Goal: Information Seeking & Learning: Check status

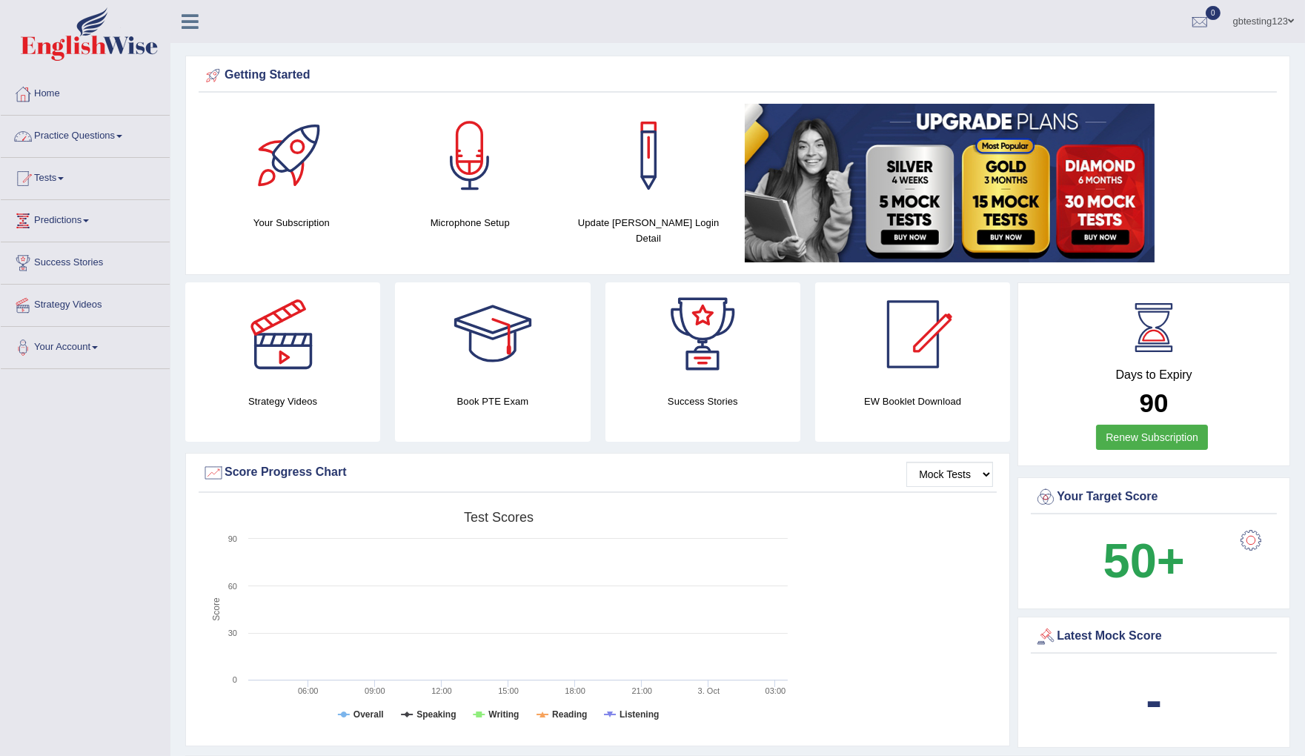
click at [88, 136] on link "Practice Questions" at bounding box center [85, 134] width 169 height 37
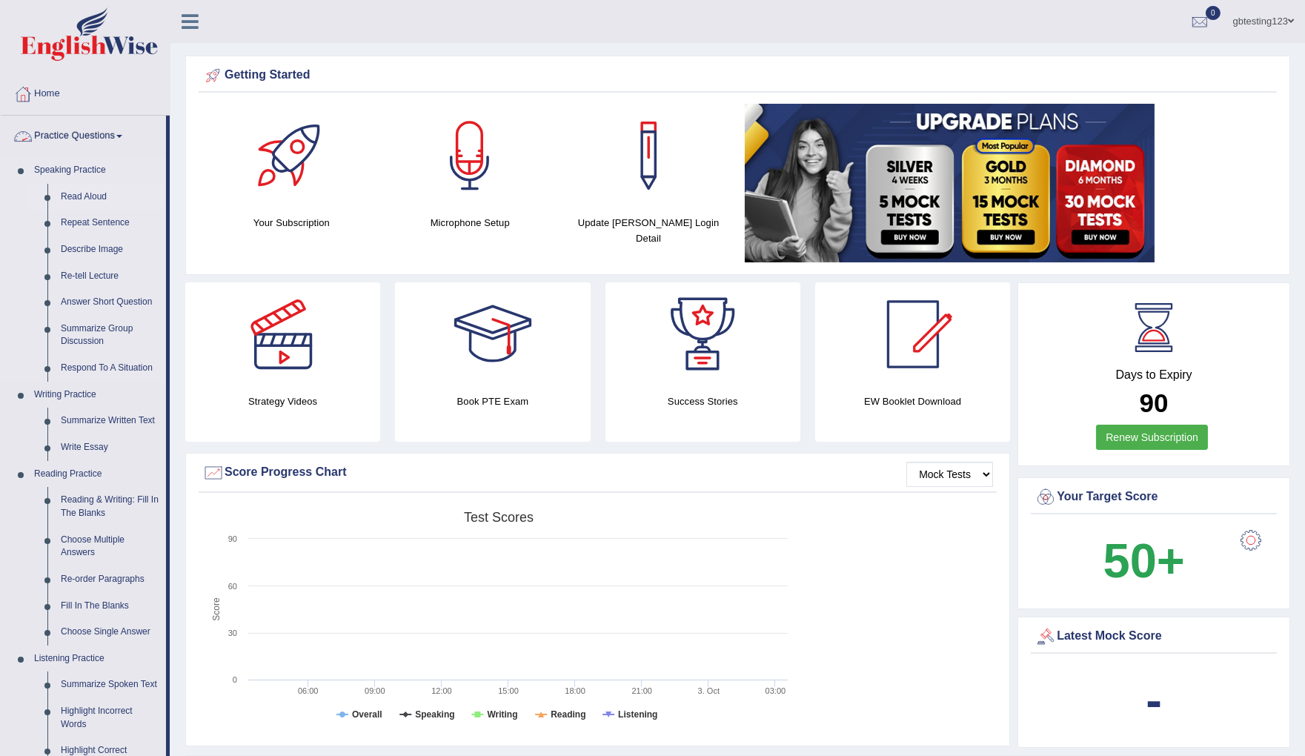
click at [95, 196] on link "Read Aloud" at bounding box center [110, 197] width 112 height 27
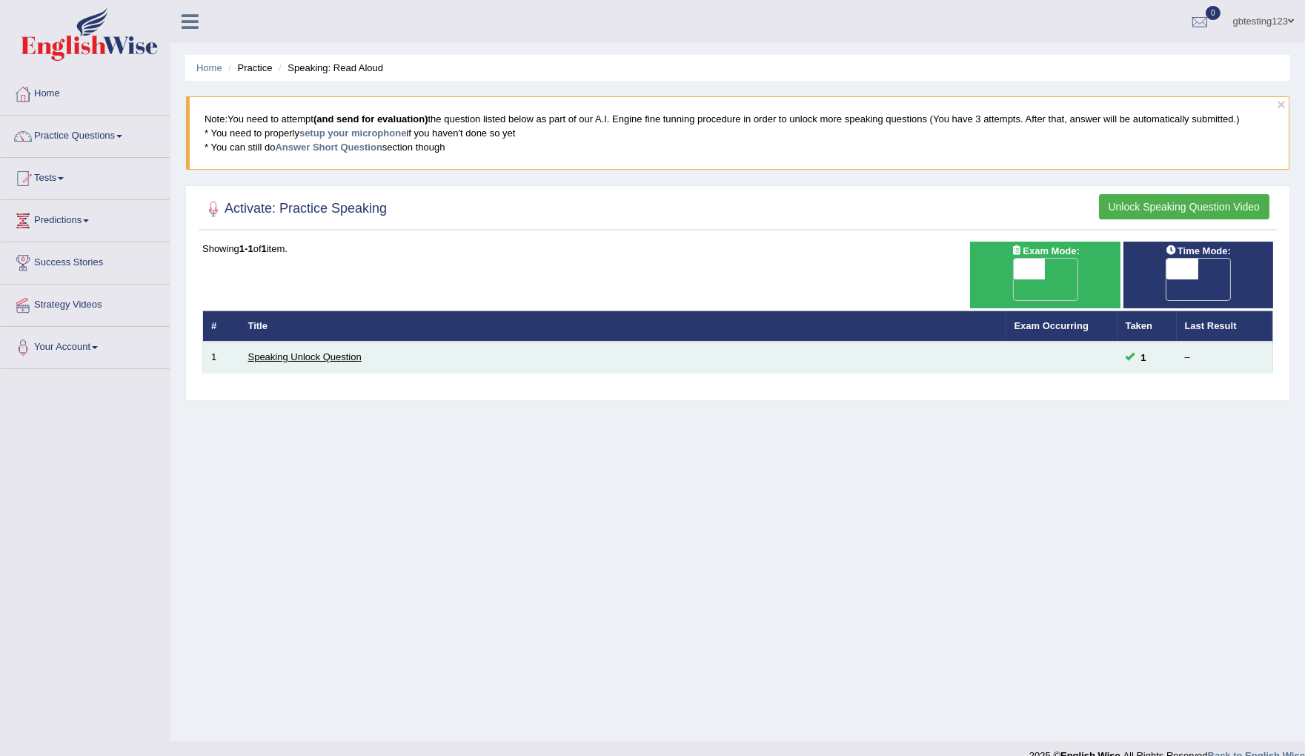
click at [325, 351] on link "Speaking Unlock Question" at bounding box center [304, 356] width 113 height 11
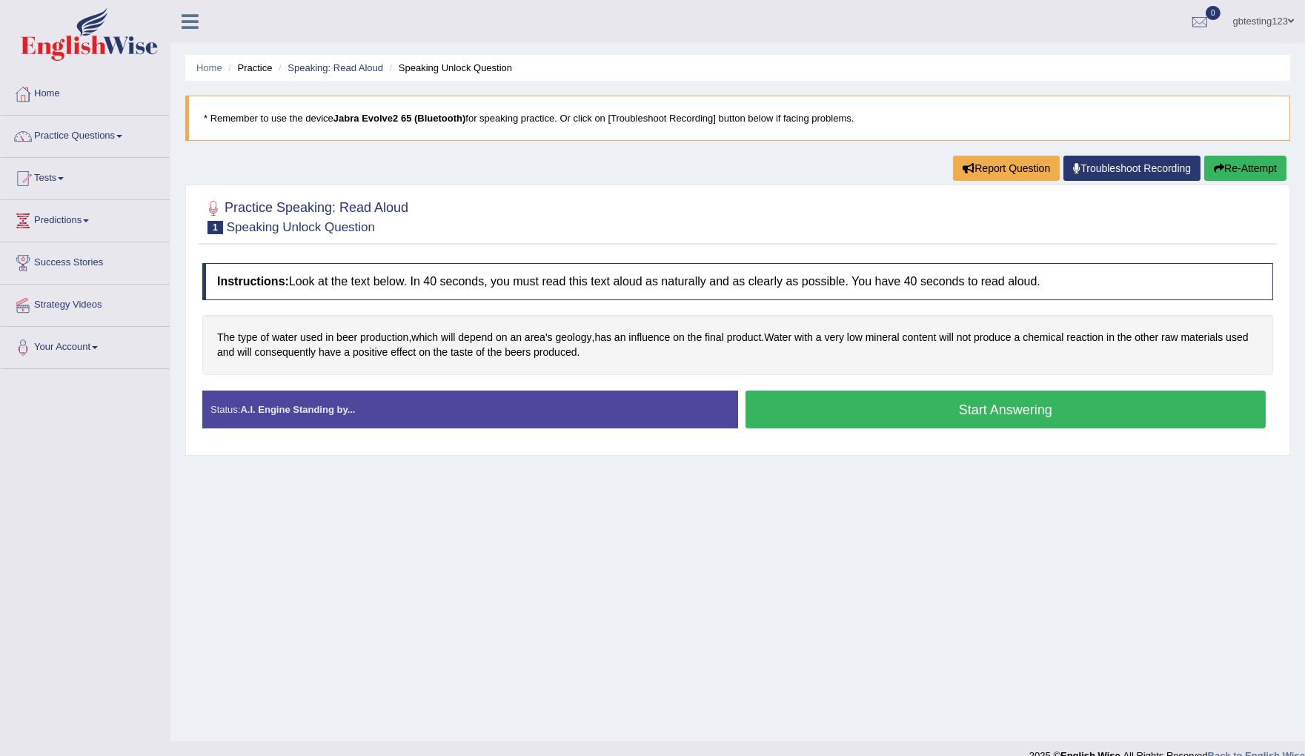
click at [902, 414] on button "Start Answering" at bounding box center [1006, 410] width 521 height 38
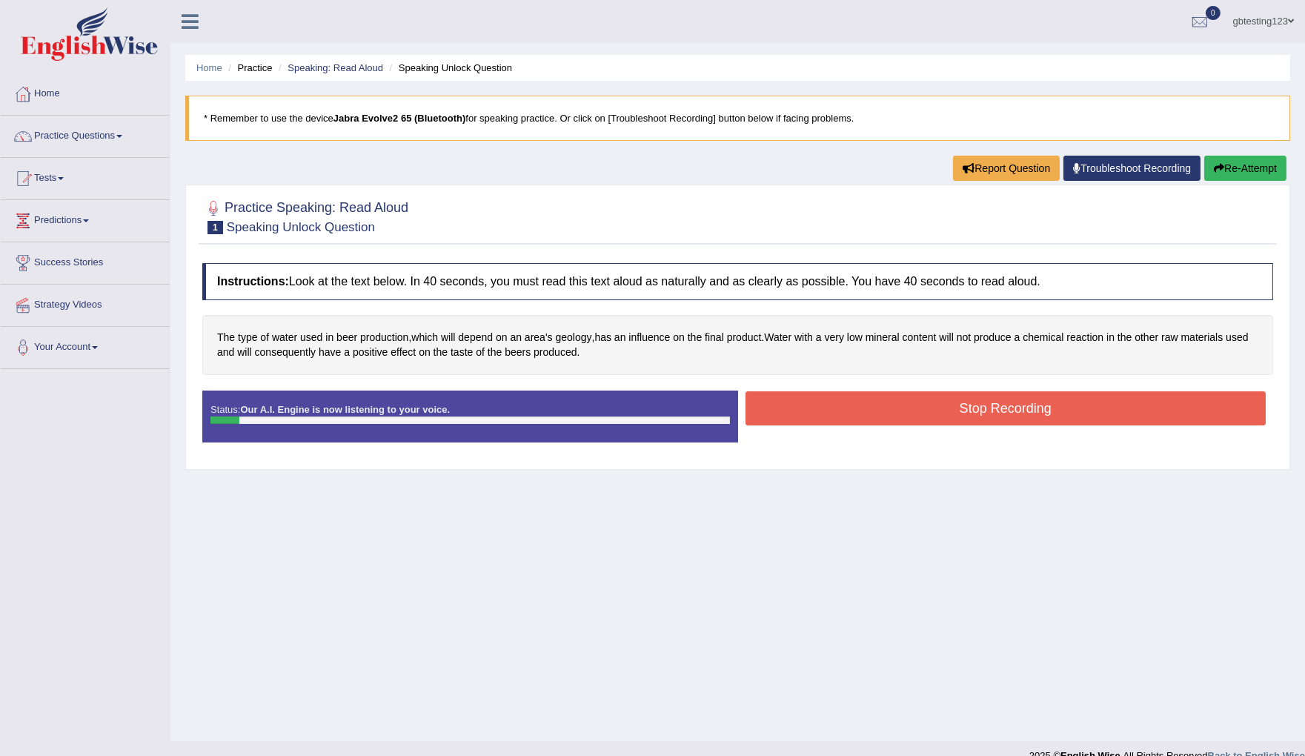
click at [903, 408] on button "Stop Recording" at bounding box center [1006, 408] width 521 height 34
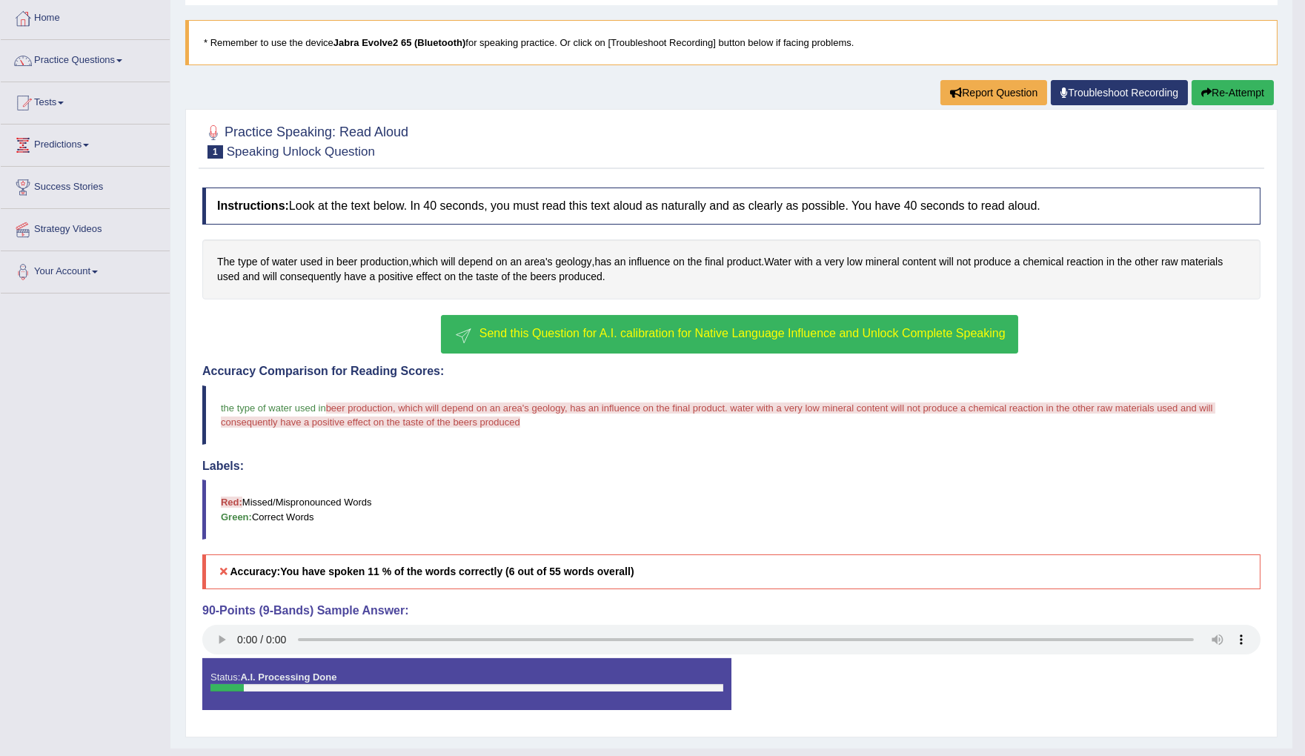
scroll to position [109, 0]
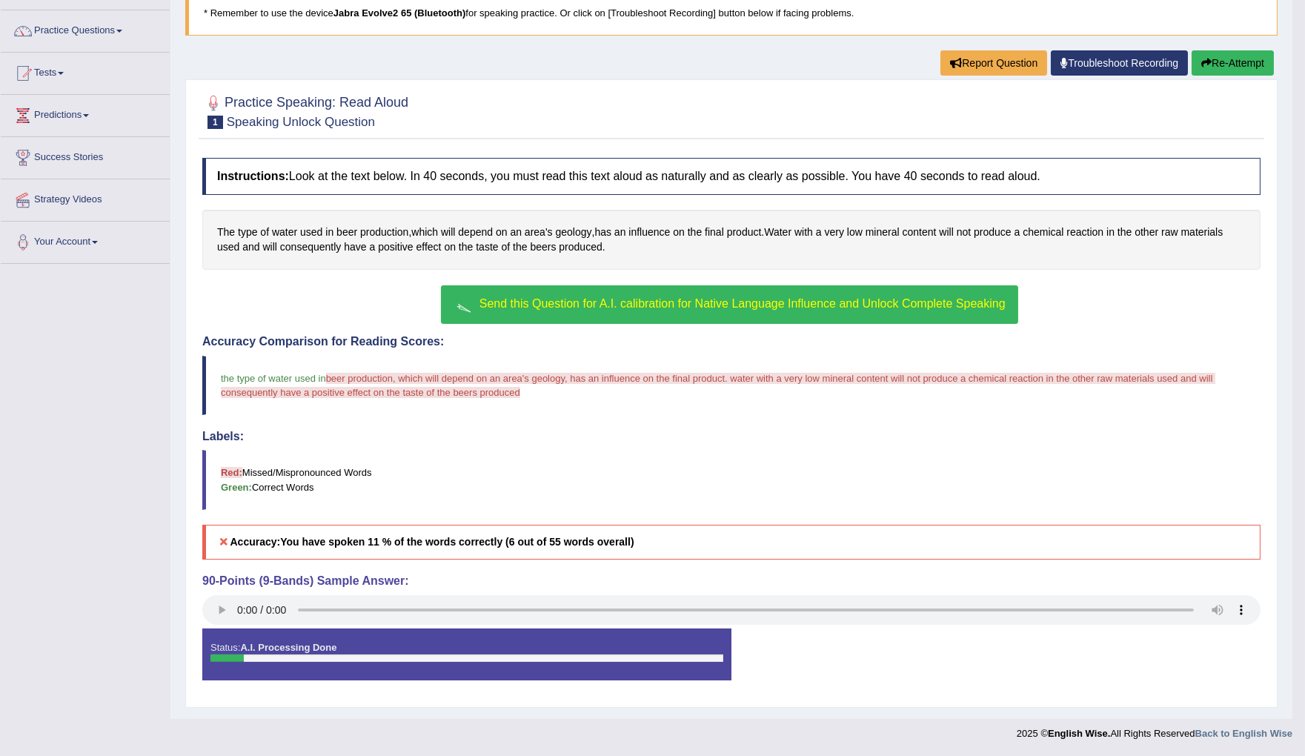
click at [545, 299] on span "Send this Question for A.I. calibration for Native Language Influence and Unloc…" at bounding box center [742, 303] width 526 height 13
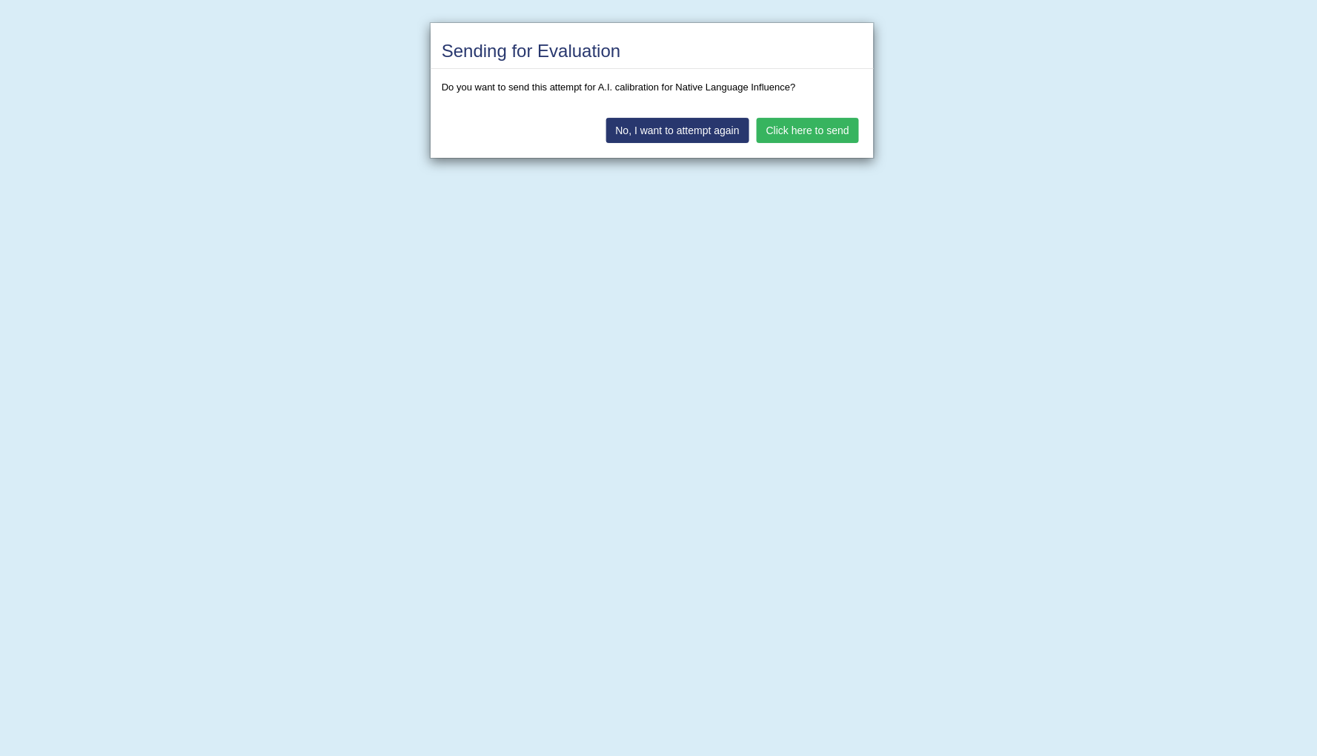
click at [782, 132] on button "Click here to send" at bounding box center [808, 130] width 102 height 25
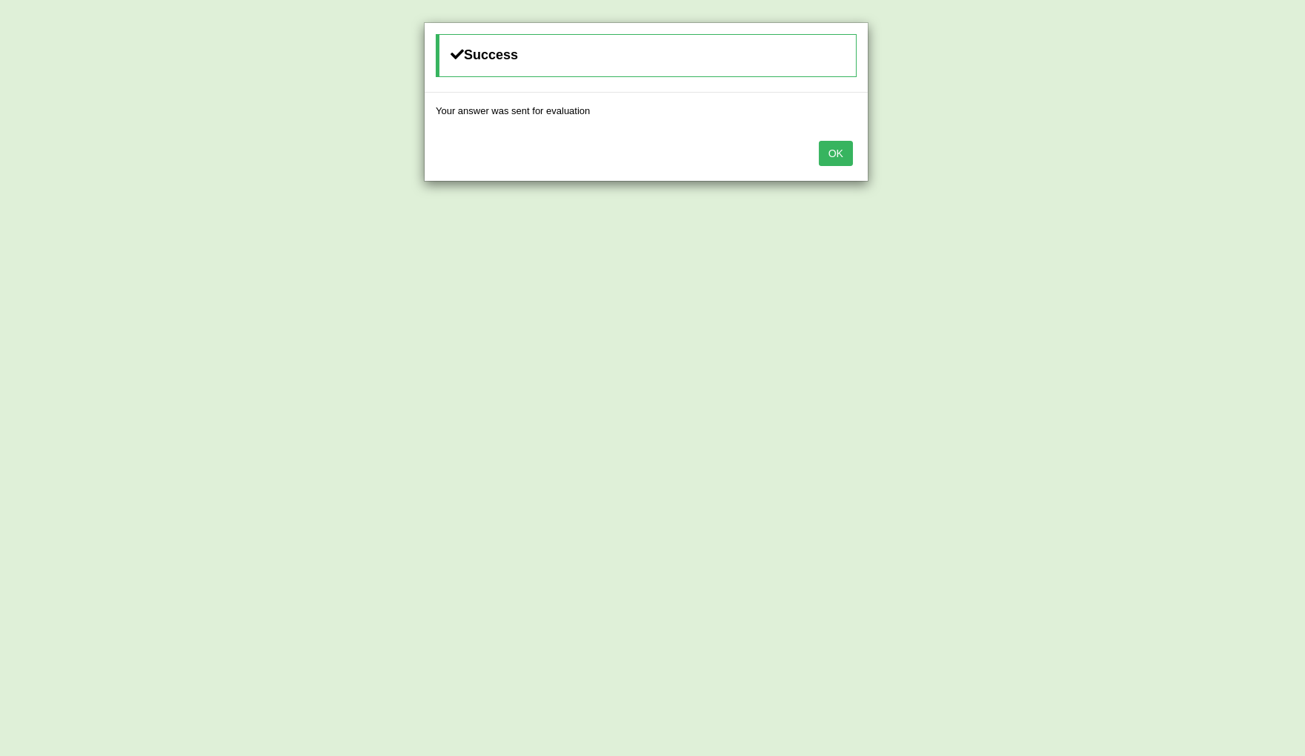
click at [834, 159] on button "OK" at bounding box center [836, 153] width 34 height 25
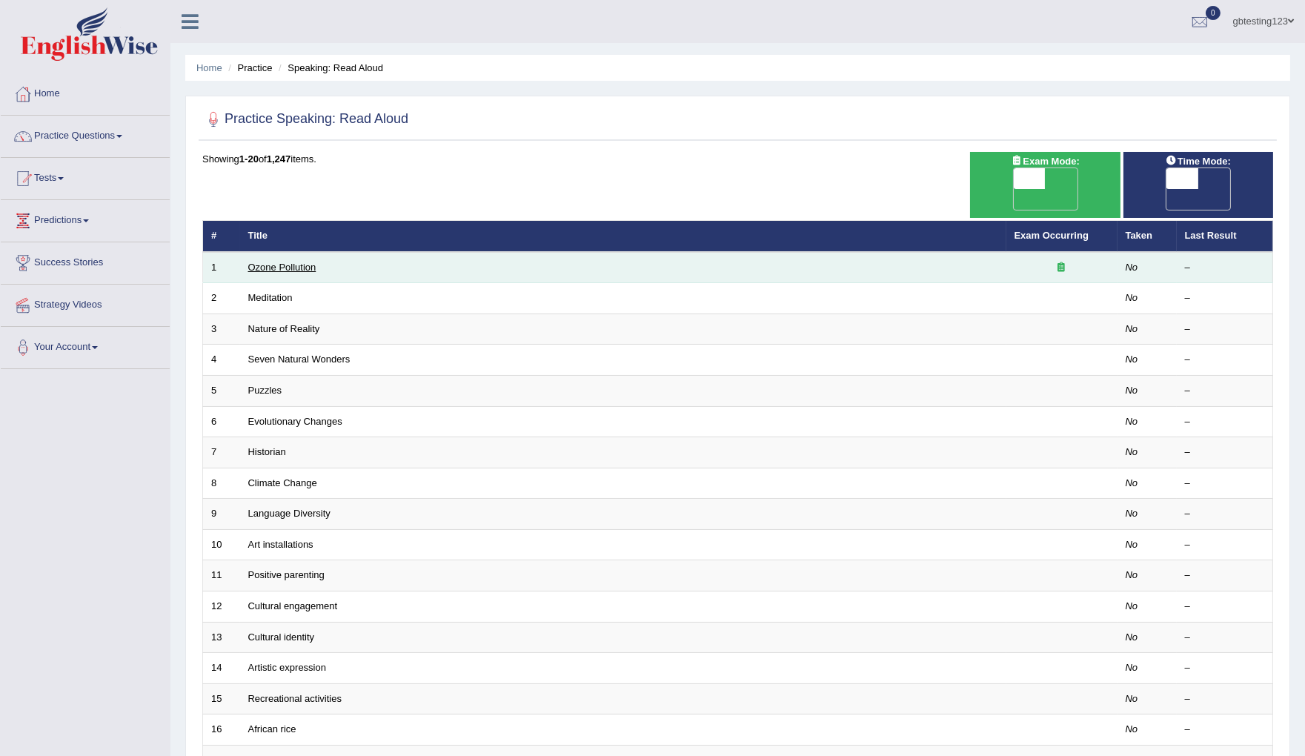
click at [300, 262] on link "Ozone Pollution" at bounding box center [282, 267] width 68 height 11
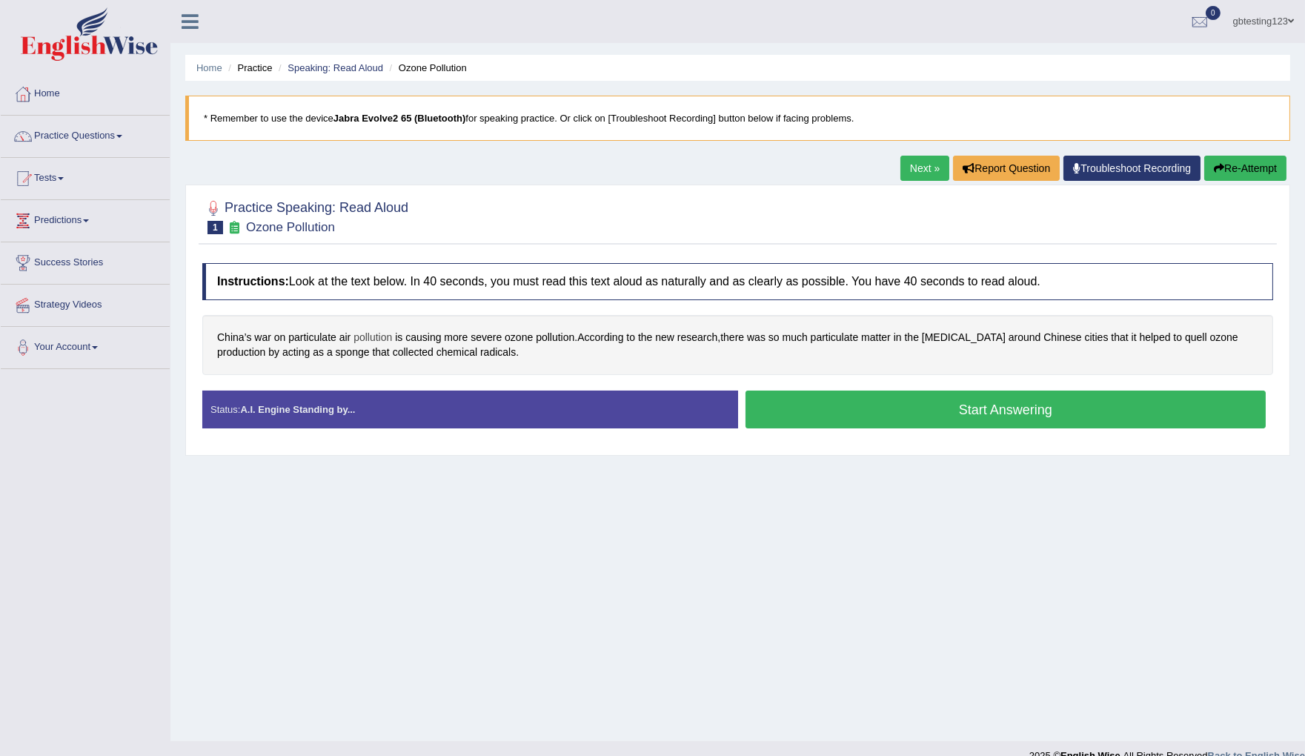
click at [372, 335] on span "pollution" at bounding box center [372, 338] width 39 height 16
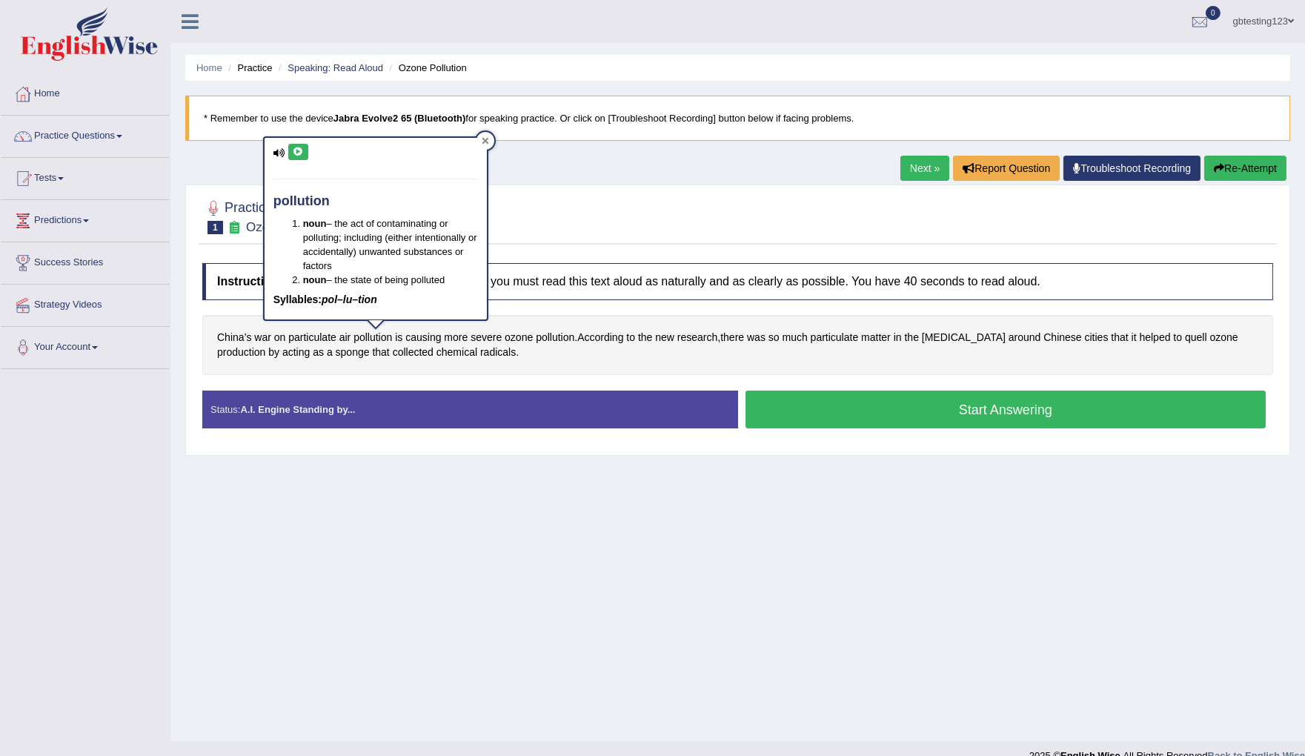
click at [483, 140] on icon at bounding box center [485, 141] width 7 height 7
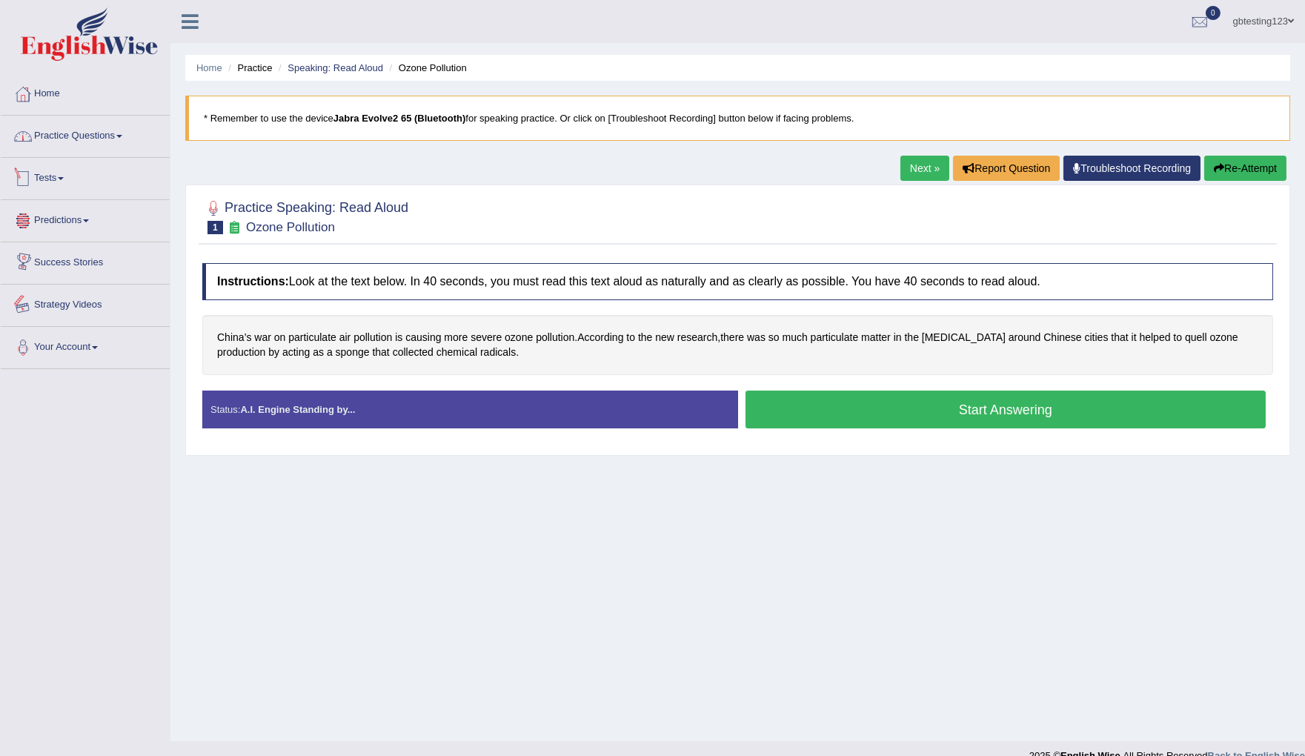
click at [93, 136] on link "Practice Questions" at bounding box center [85, 134] width 169 height 37
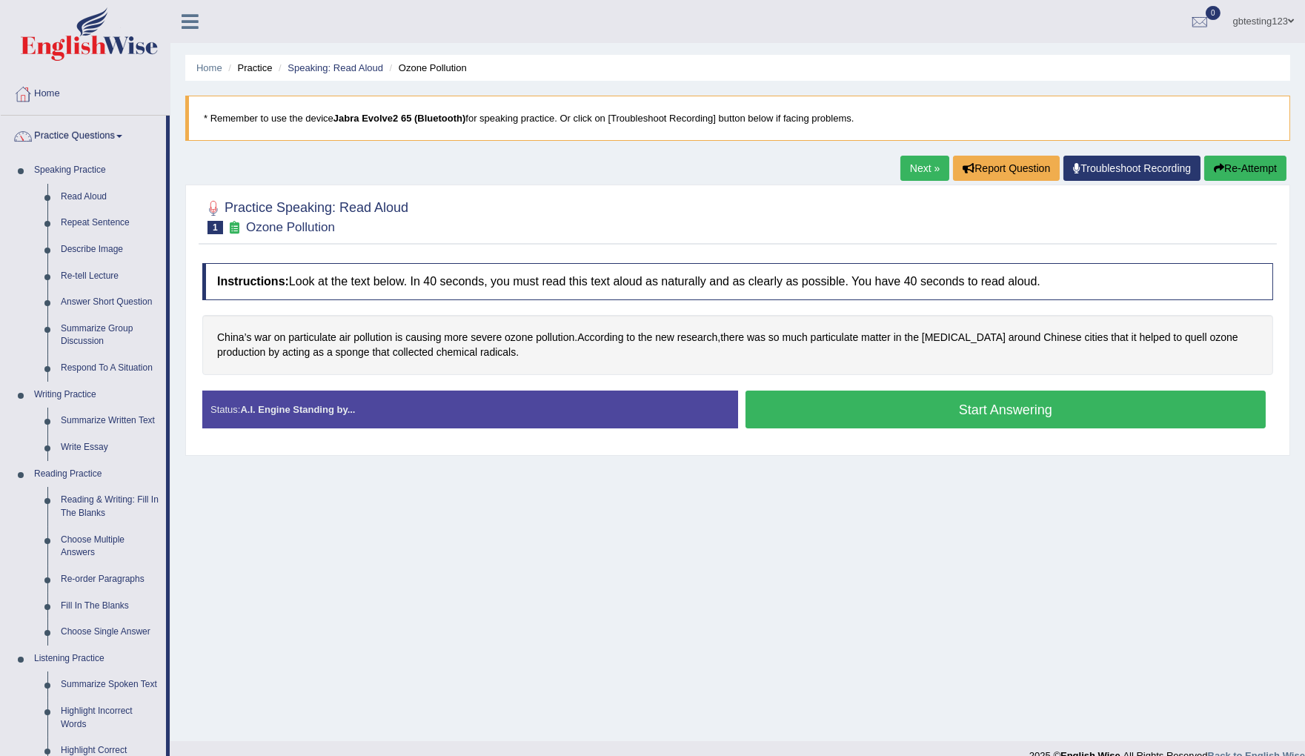
click at [403, 201] on h2 "Practice Speaking: Read Aloud 1 Ozone Pollution" at bounding box center [305, 215] width 206 height 37
click at [359, 70] on link "Speaking: Read Aloud" at bounding box center [336, 67] width 96 height 11
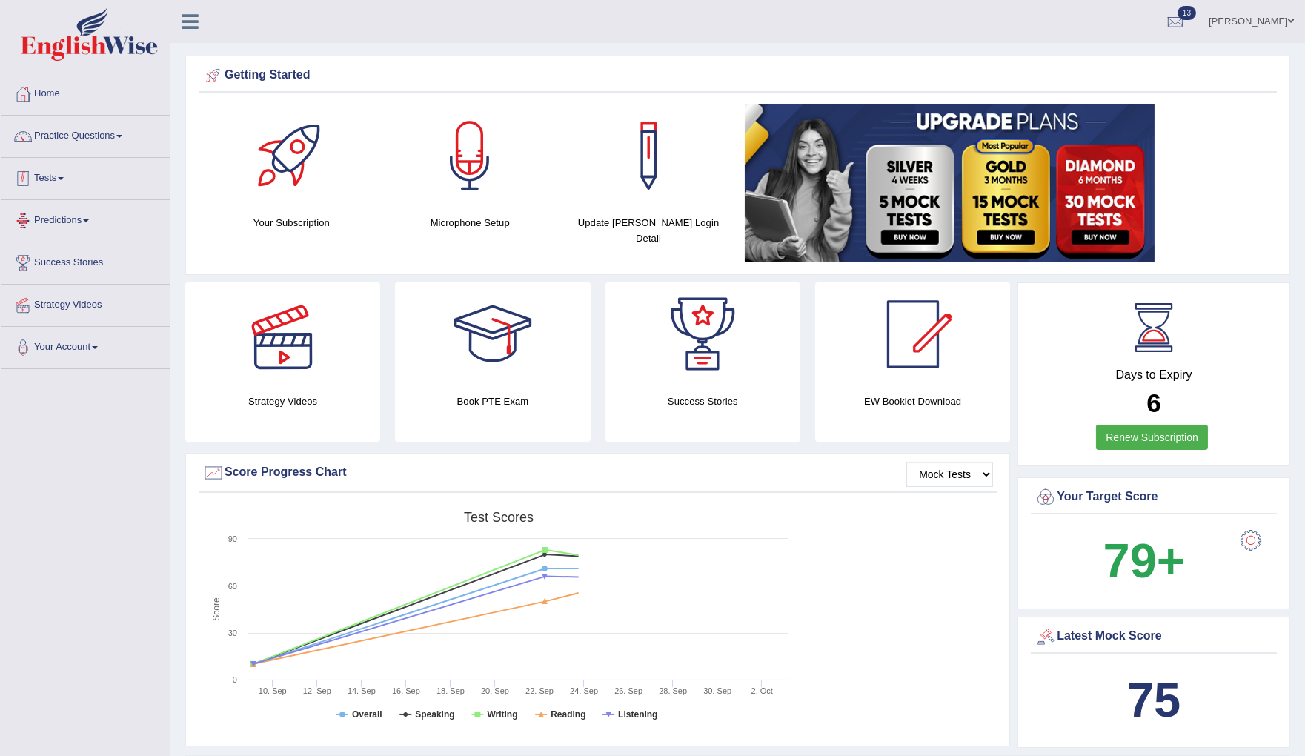
click at [73, 145] on link "Practice Questions" at bounding box center [85, 134] width 169 height 37
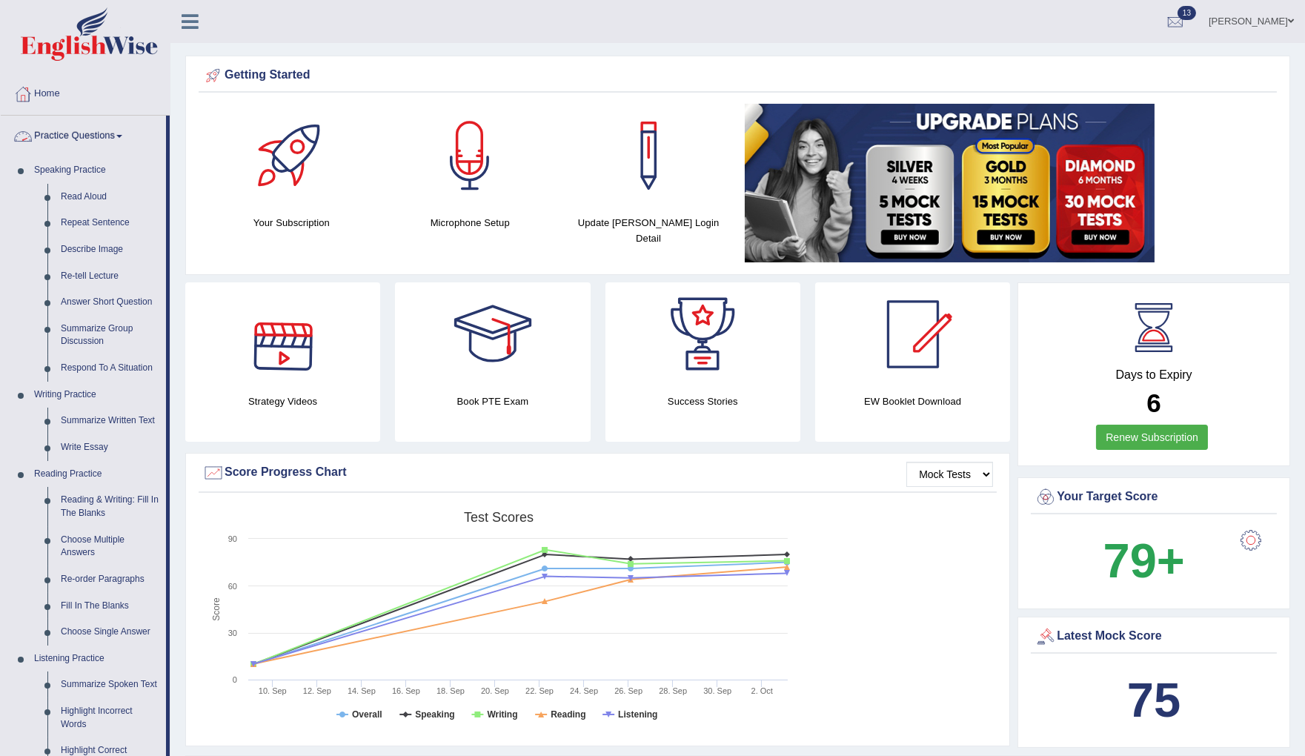
click at [73, 145] on link "Practice Questions" at bounding box center [83, 134] width 165 height 37
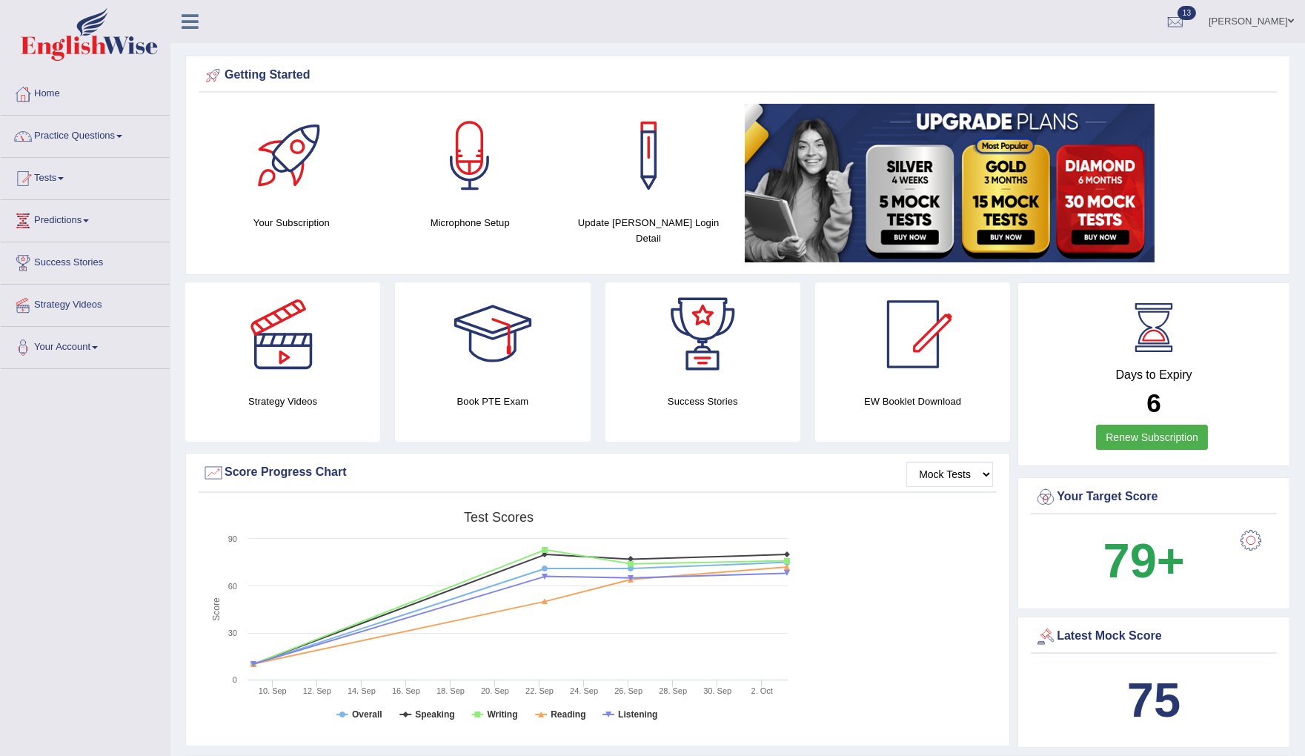
click at [57, 190] on link "Tests" at bounding box center [85, 176] width 169 height 37
click at [55, 259] on link "History" at bounding box center [96, 265] width 139 height 27
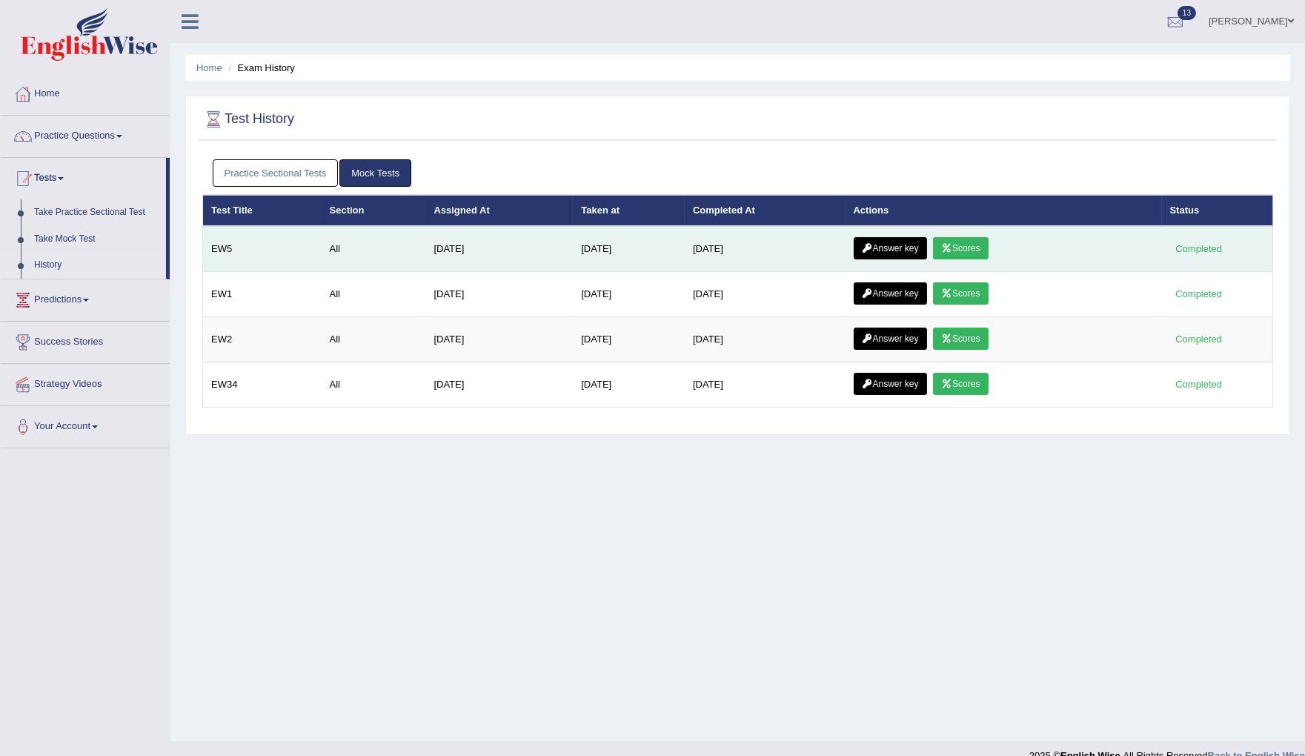
click at [898, 251] on link "Answer key" at bounding box center [890, 248] width 73 height 22
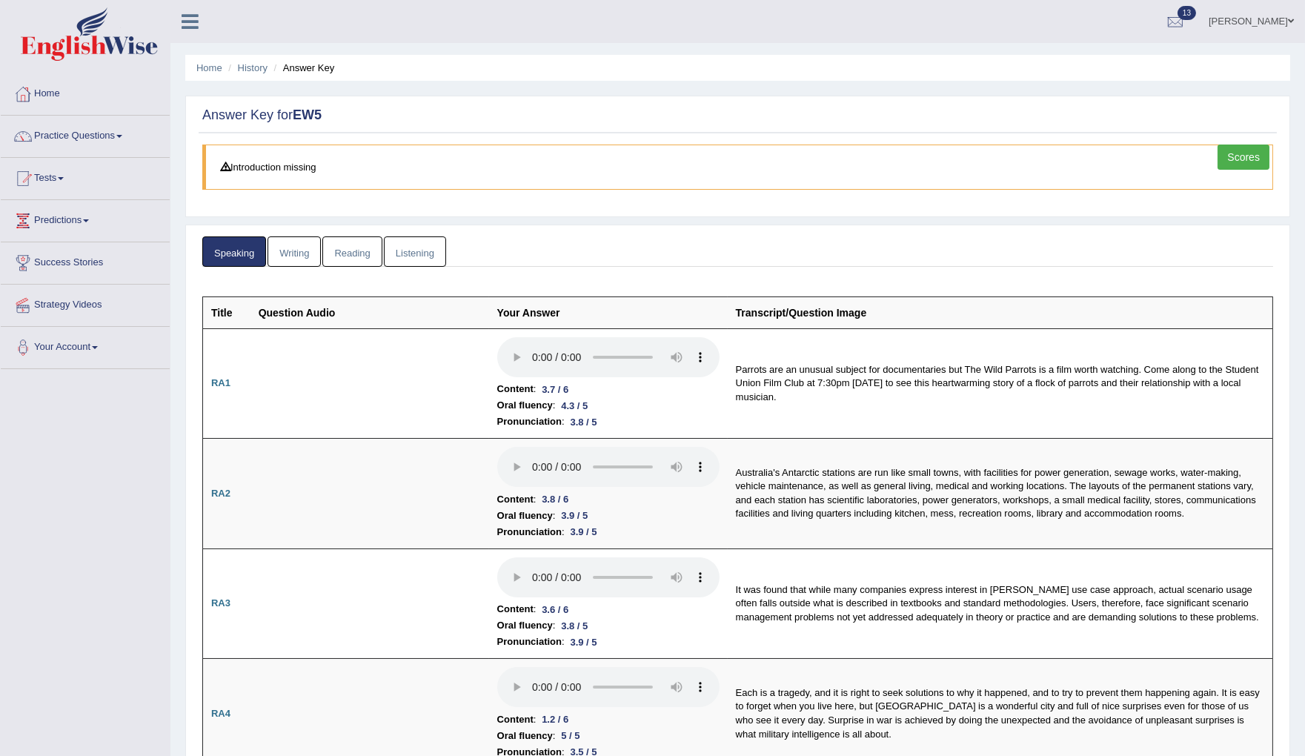
click at [299, 258] on link "Writing" at bounding box center [294, 251] width 53 height 30
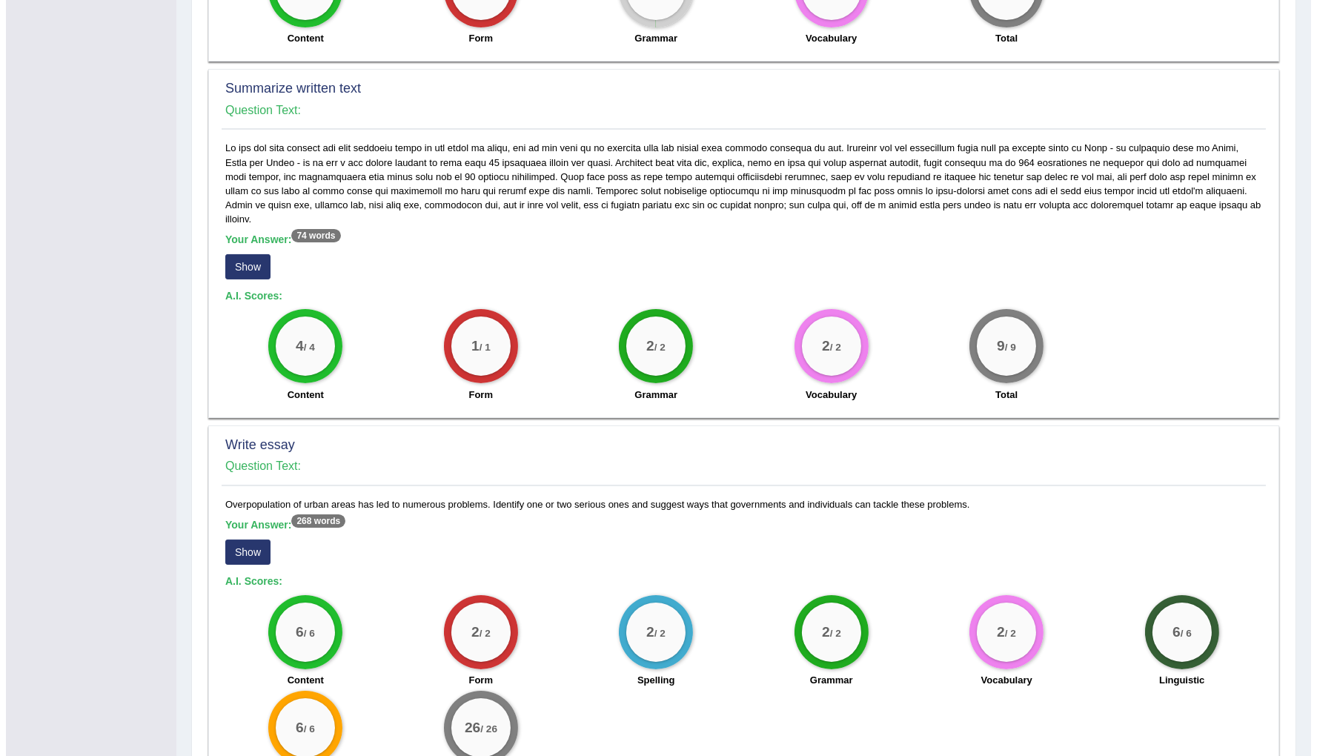
scroll to position [661, 0]
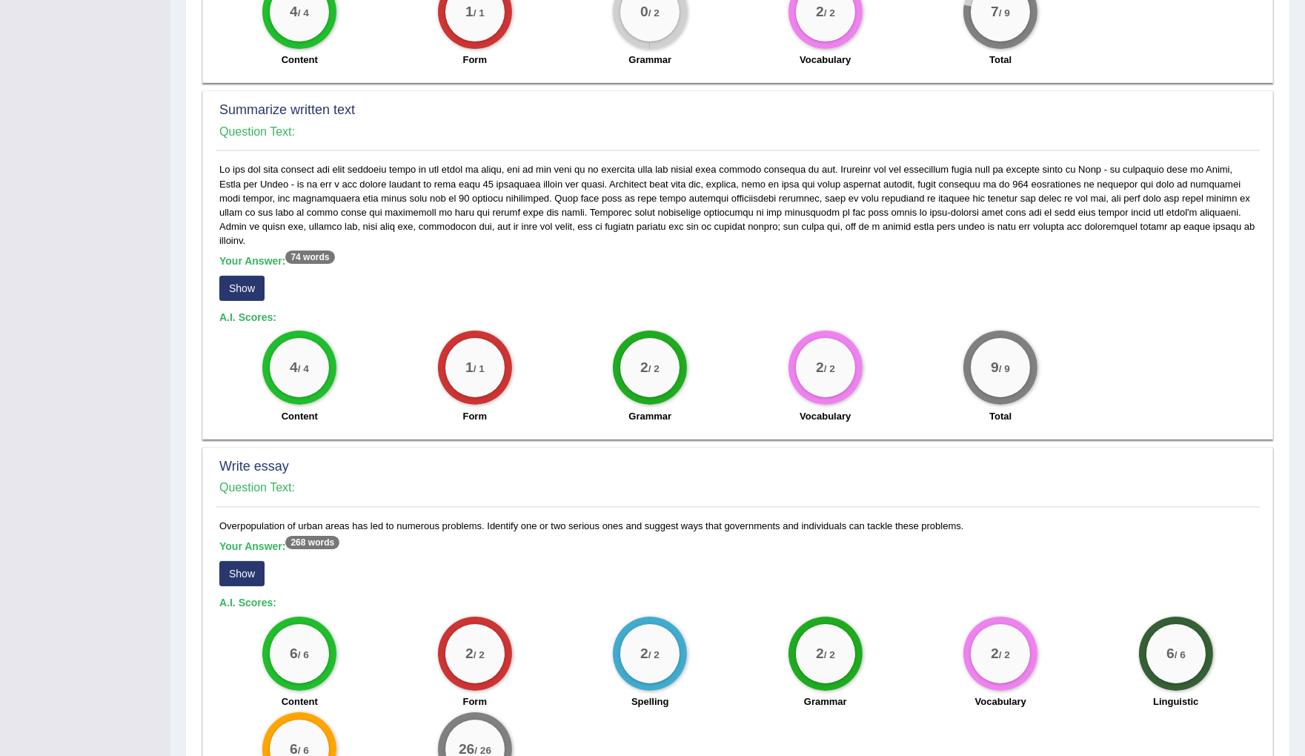
click at [260, 561] on button "Show" at bounding box center [241, 573] width 45 height 25
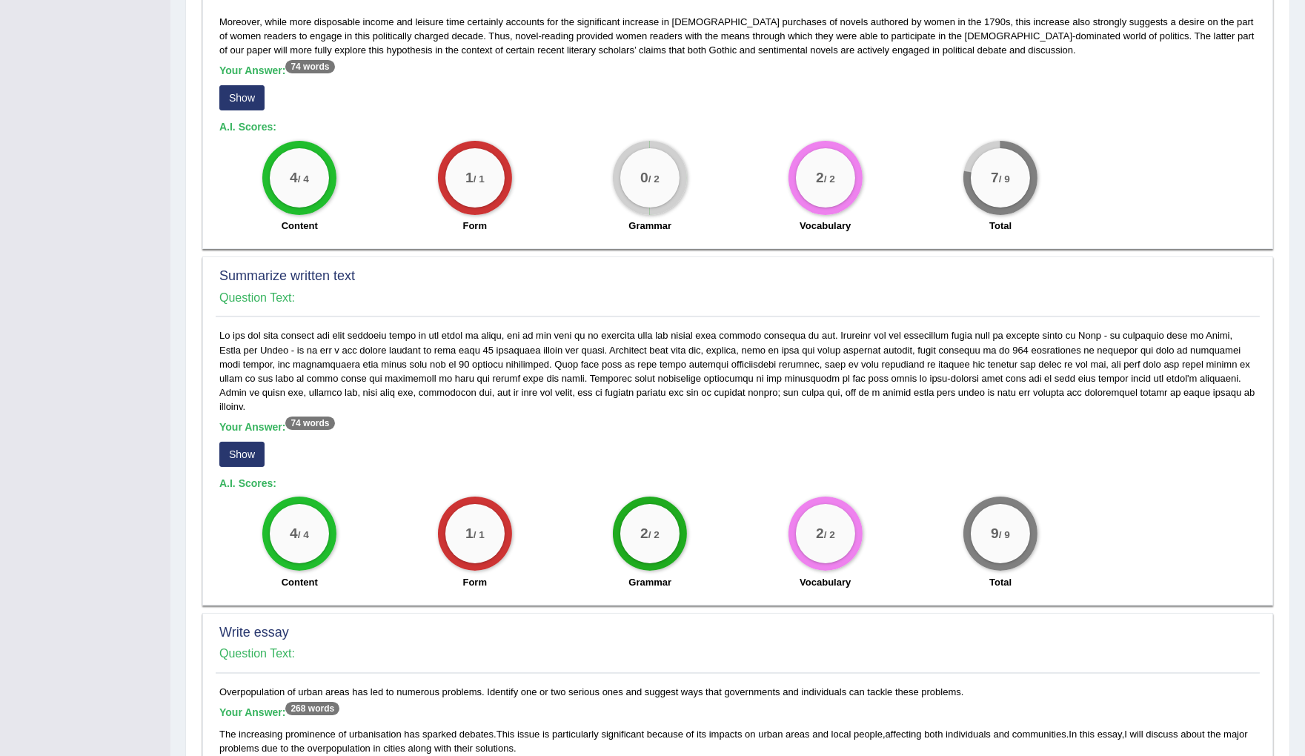
scroll to position [497, 0]
